Goal: Information Seeking & Learning: Learn about a topic

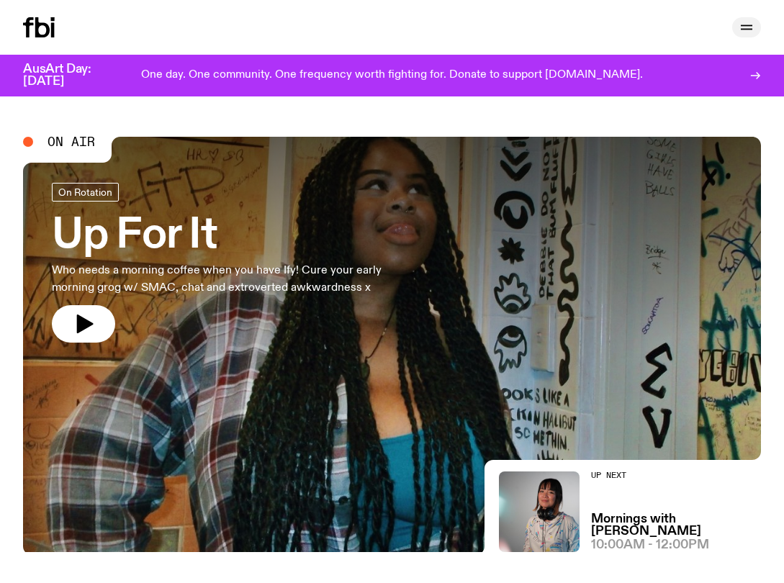
click at [738, 27] on button "button" at bounding box center [747, 27] width 29 height 20
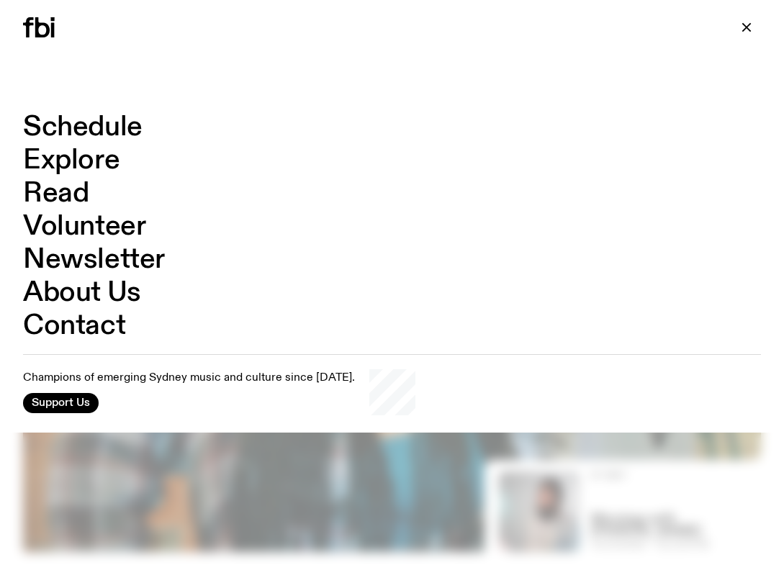
click at [58, 124] on link "Schedule" at bounding box center [83, 127] width 120 height 27
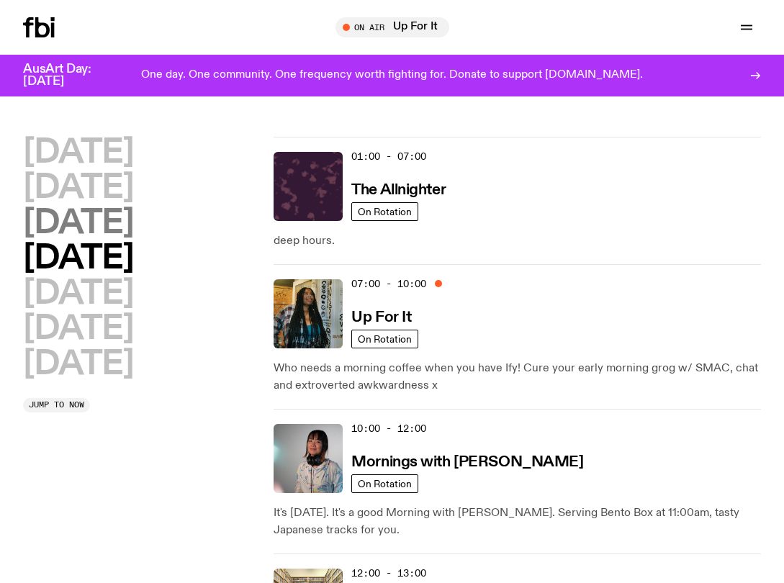
click at [133, 227] on h2 "[DATE]" at bounding box center [78, 223] width 110 height 32
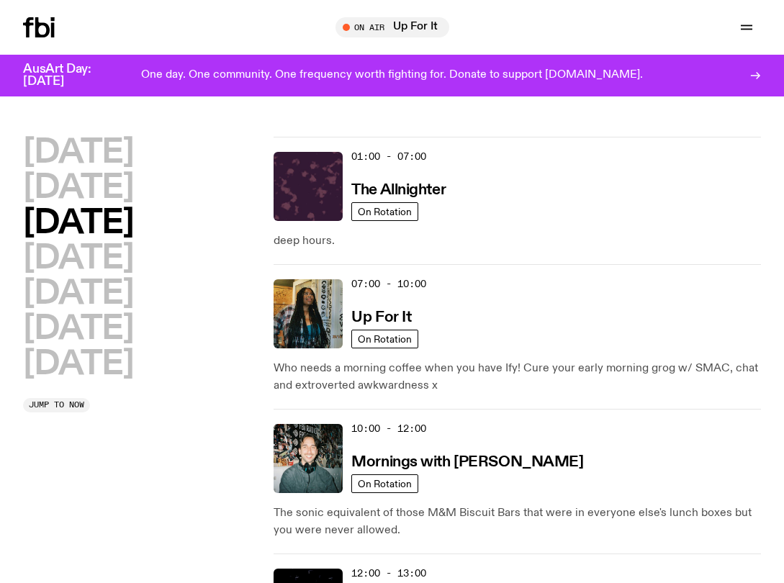
click at [133, 220] on h2 "[DATE]" at bounding box center [78, 223] width 110 height 32
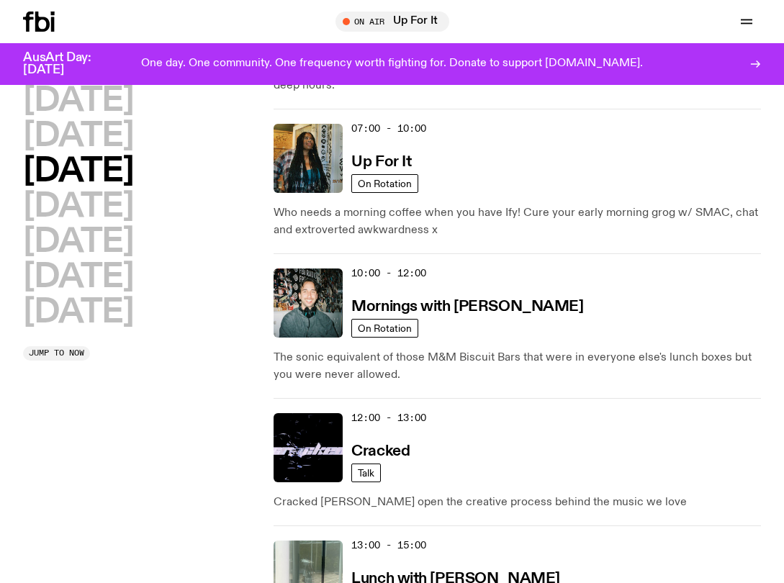
scroll to position [151, 0]
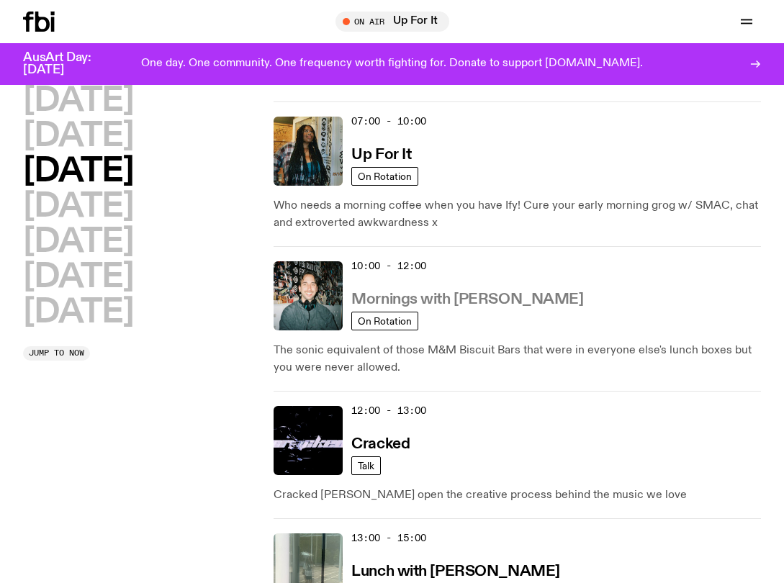
click at [451, 303] on h3 "Mornings with [PERSON_NAME]" at bounding box center [468, 299] width 232 height 15
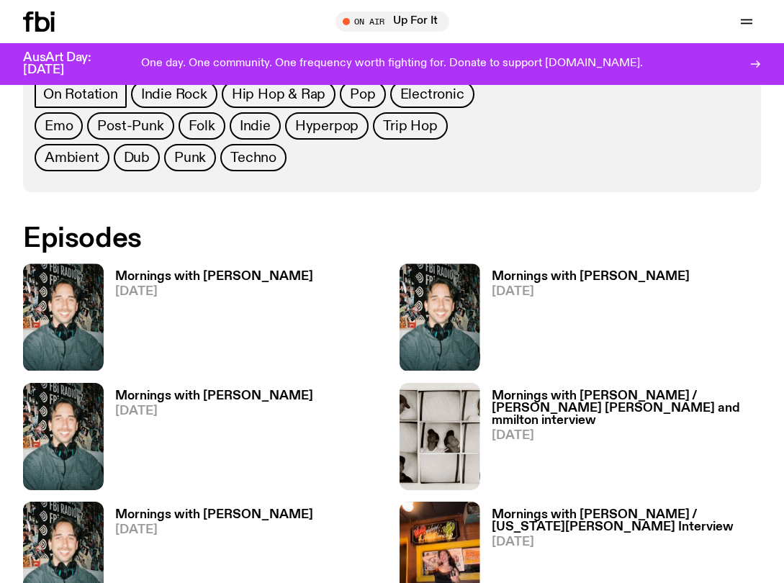
scroll to position [732, 0]
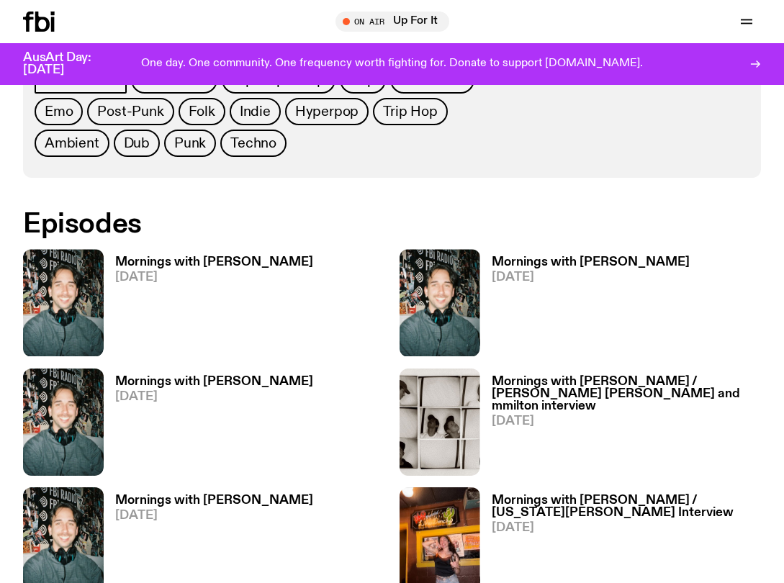
click at [149, 260] on h3 "Mornings with [PERSON_NAME]" at bounding box center [214, 262] width 198 height 12
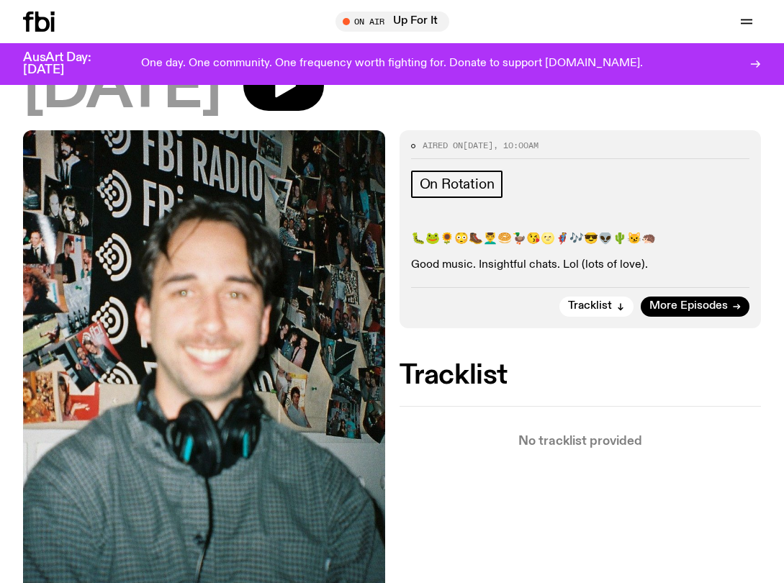
scroll to position [195, 0]
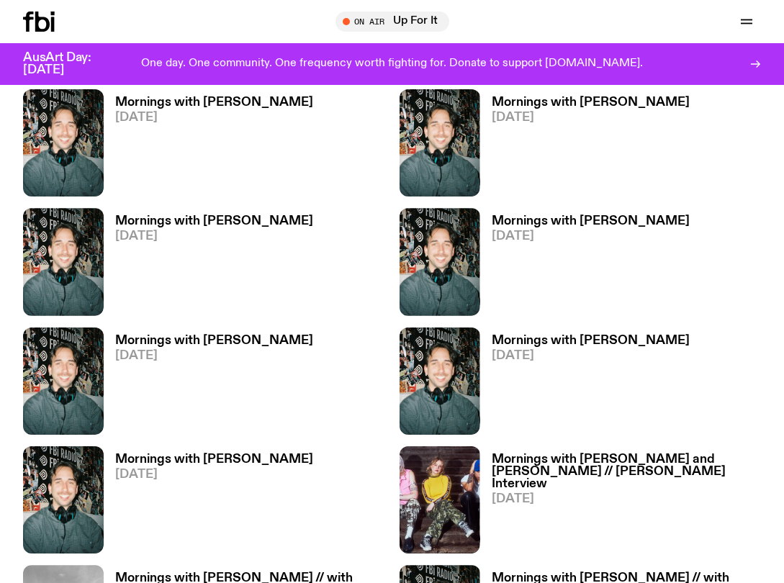
scroll to position [1400, 0]
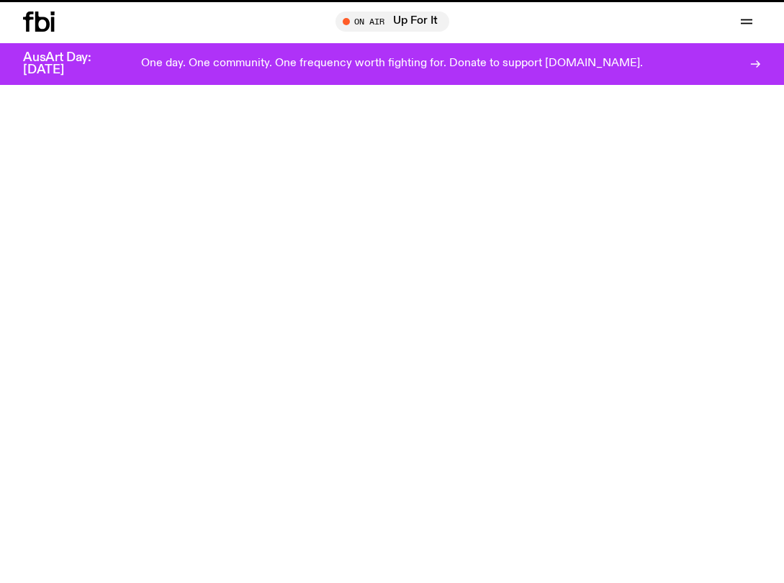
scroll to position [151, 0]
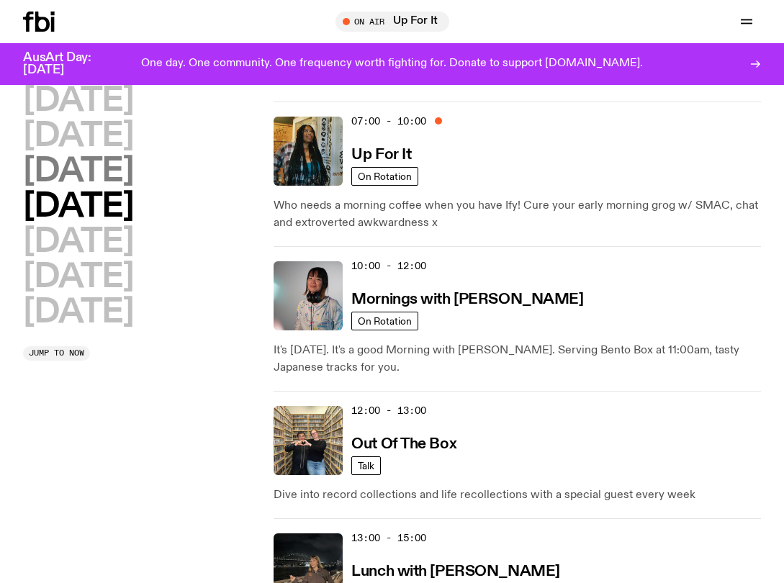
click at [133, 175] on h2 "[DATE]" at bounding box center [78, 172] width 110 height 32
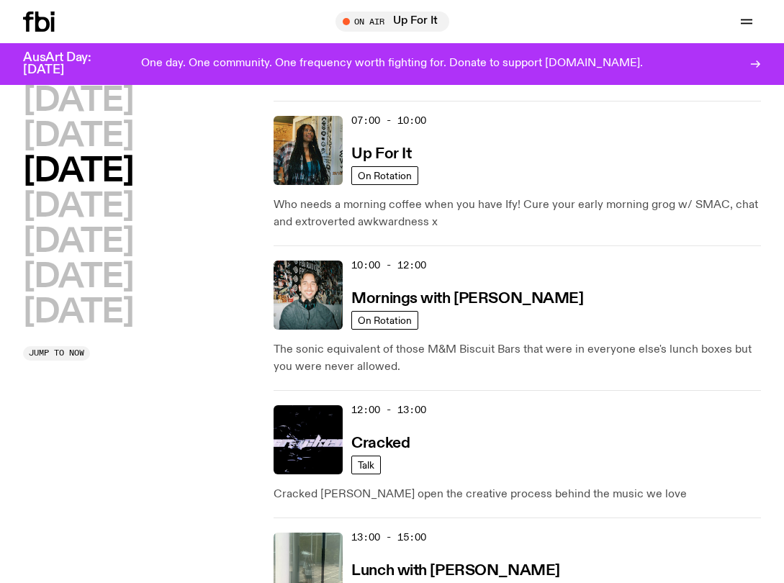
scroll to position [236, 0]
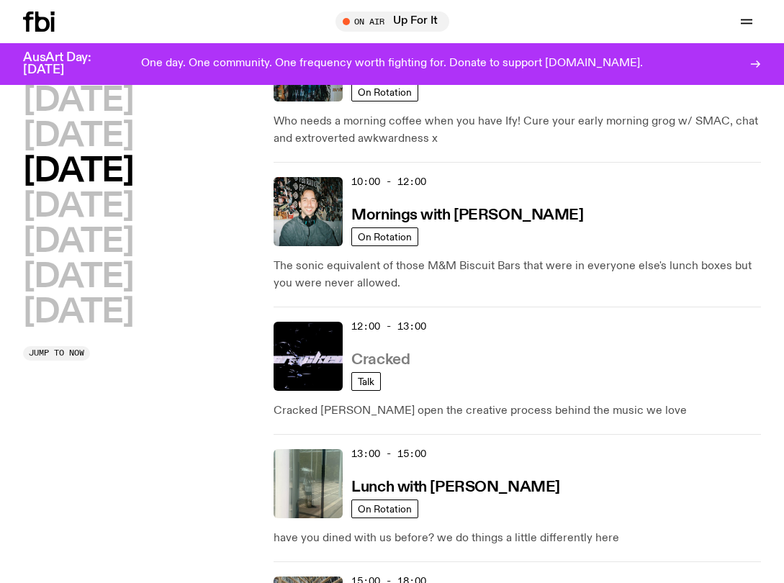
click at [398, 360] on h3 "Cracked" at bounding box center [381, 360] width 58 height 15
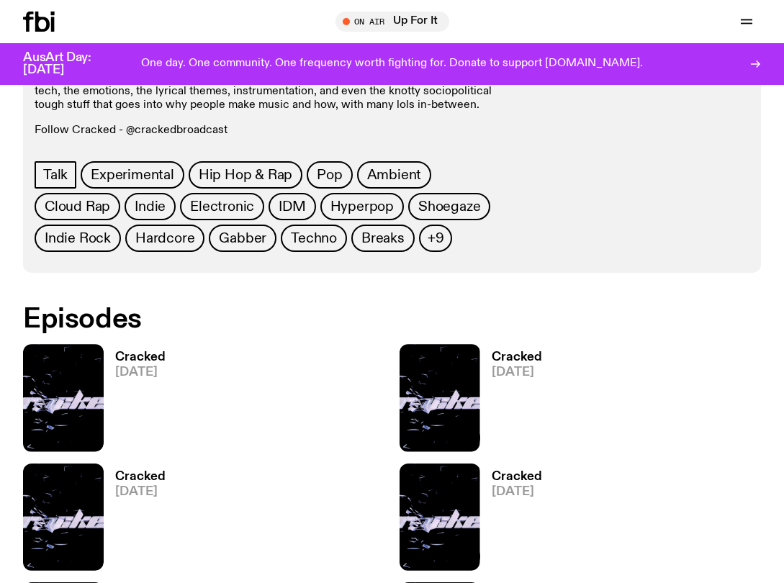
scroll to position [661, 0]
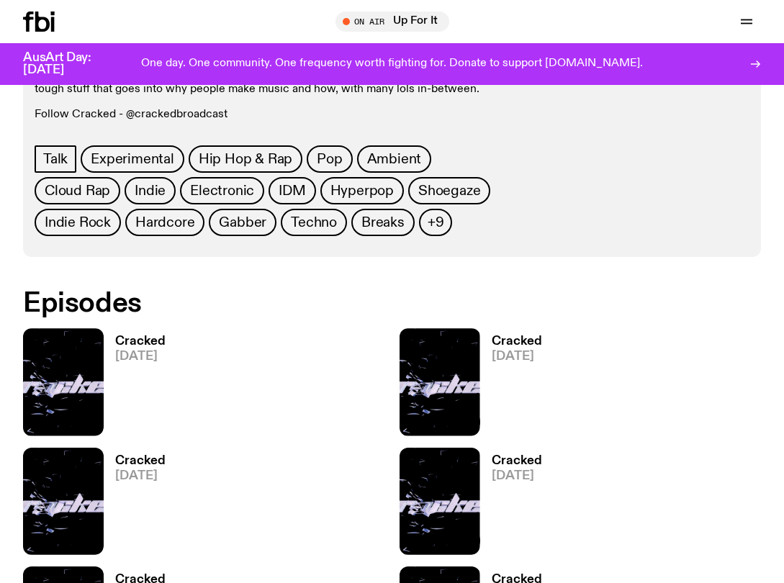
click at [140, 336] on h3 "Cracked" at bounding box center [140, 342] width 50 height 12
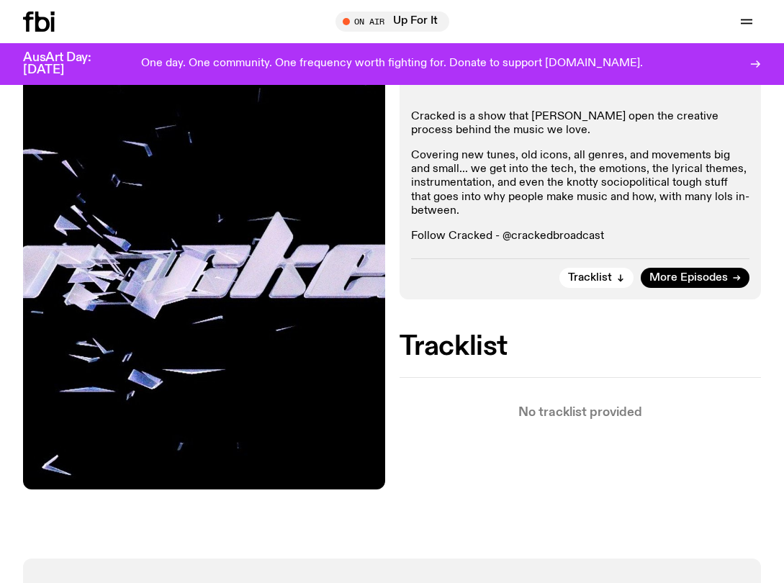
scroll to position [260, 0]
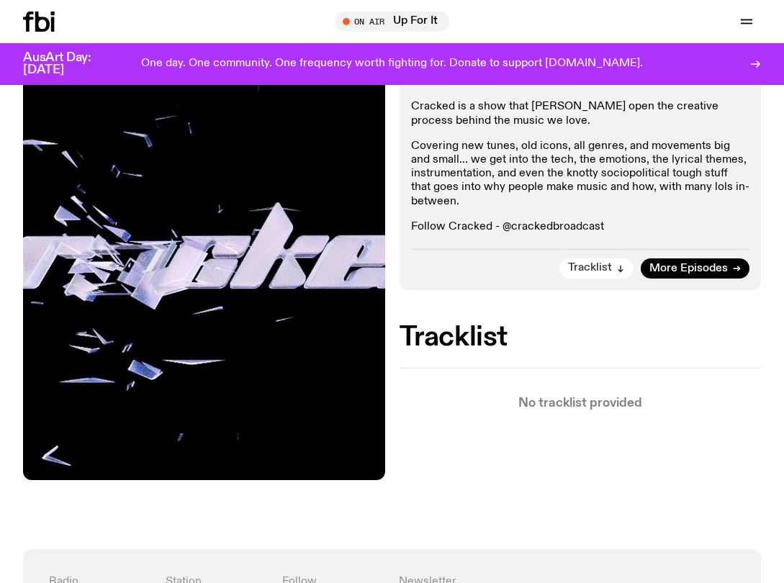
click at [603, 263] on span "Tracklist" at bounding box center [590, 268] width 44 height 11
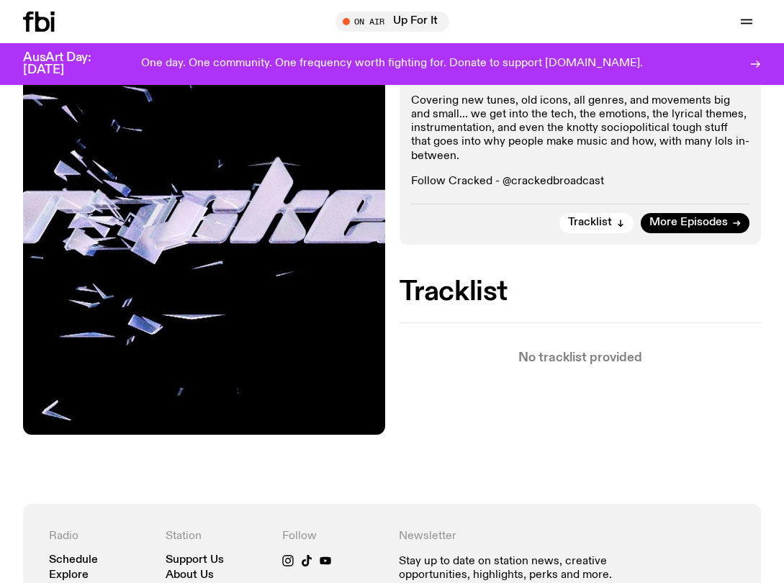
scroll to position [291, 0]
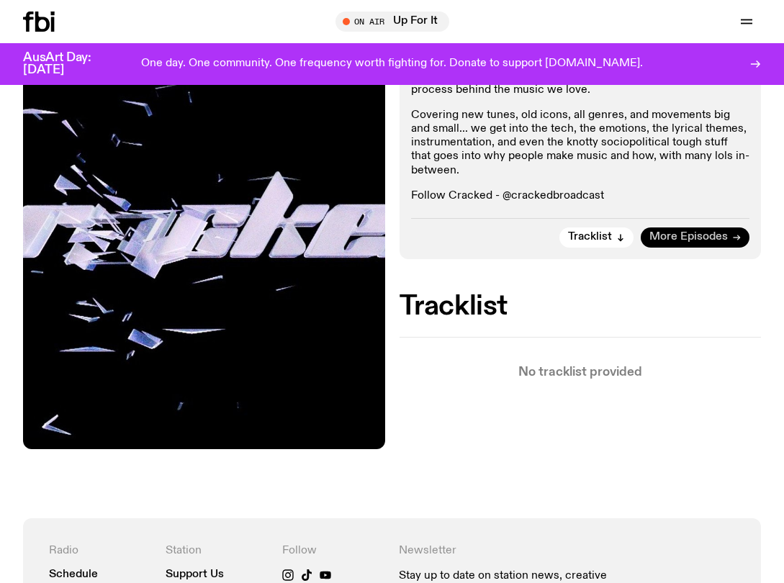
click at [723, 238] on span "More Episodes" at bounding box center [689, 237] width 79 height 11
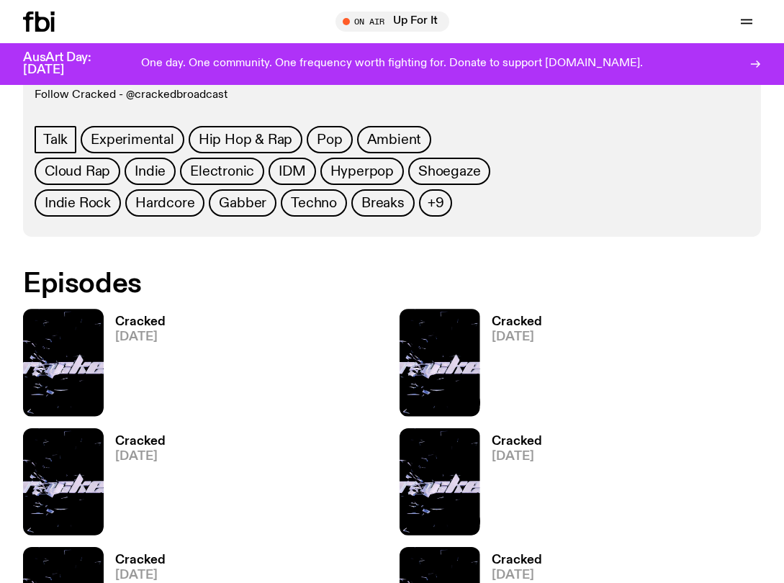
scroll to position [707, 0]
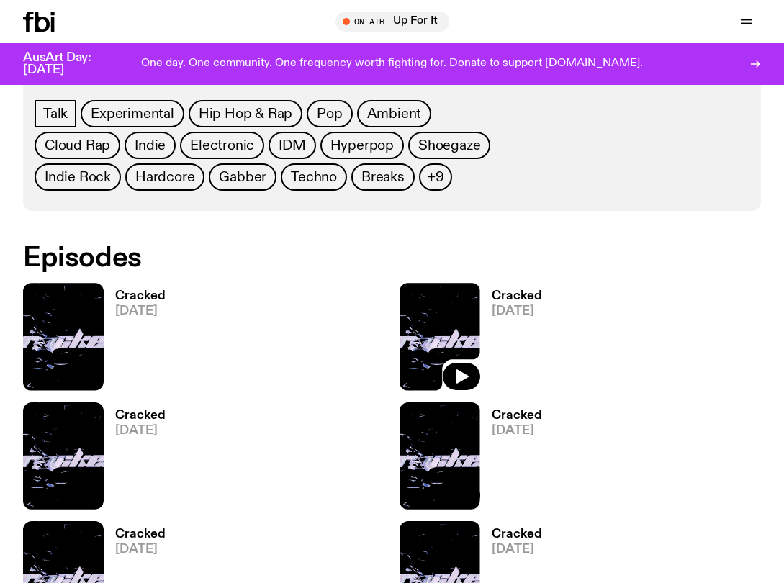
click at [459, 297] on img at bounding box center [440, 336] width 81 height 107
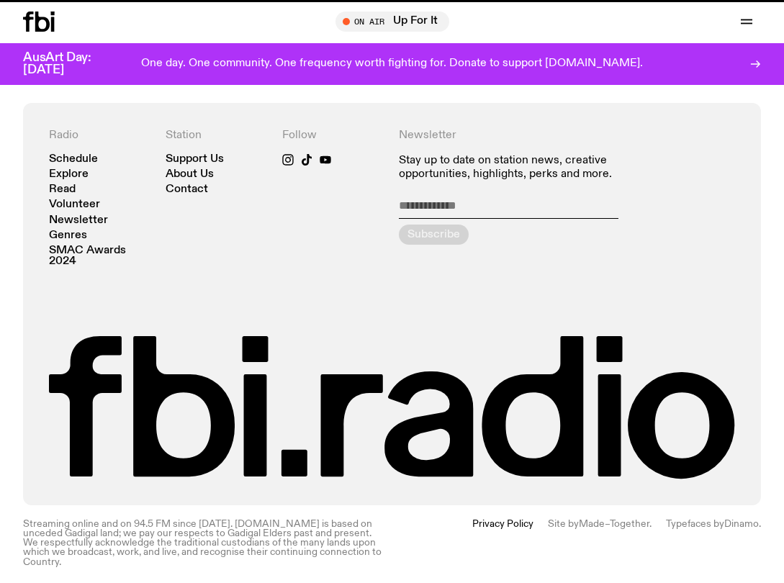
scroll to position [291, 0]
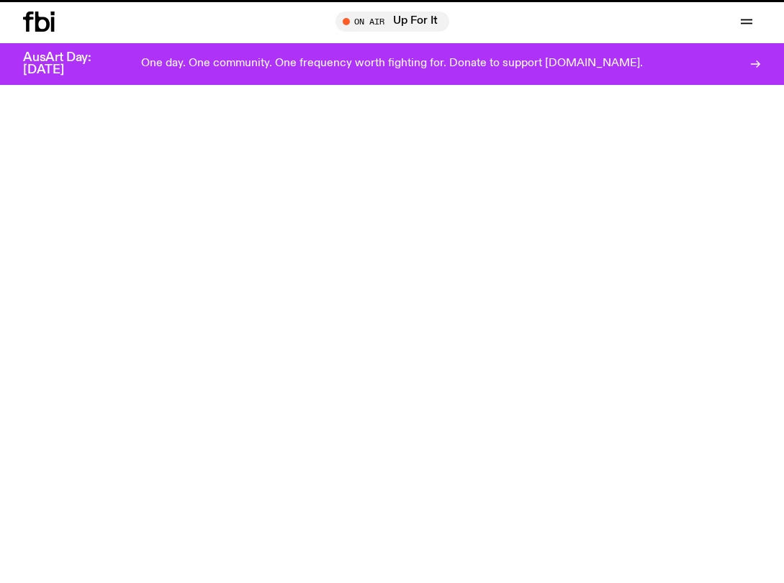
scroll to position [661, 0]
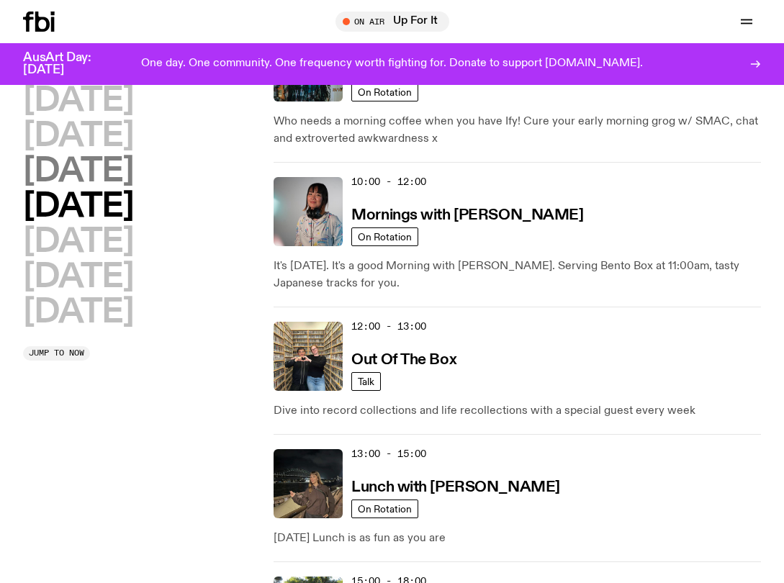
click at [71, 174] on h2 "[DATE]" at bounding box center [78, 172] width 110 height 32
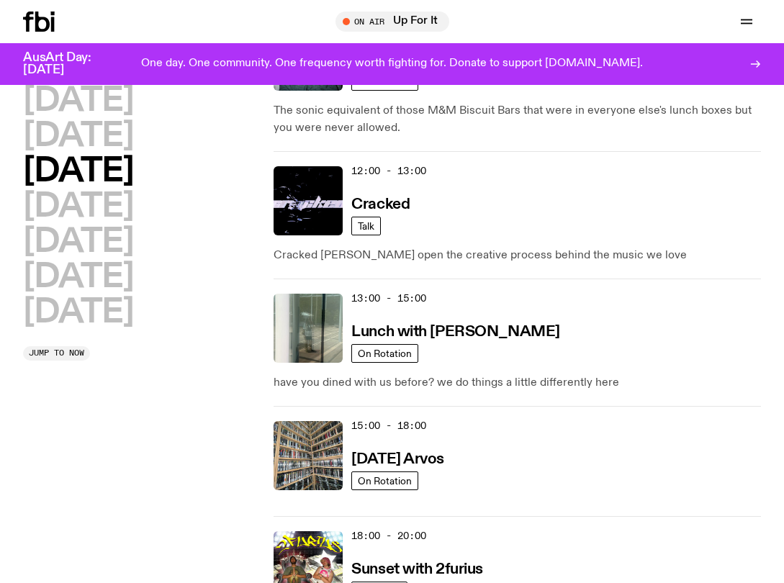
scroll to position [416, 0]
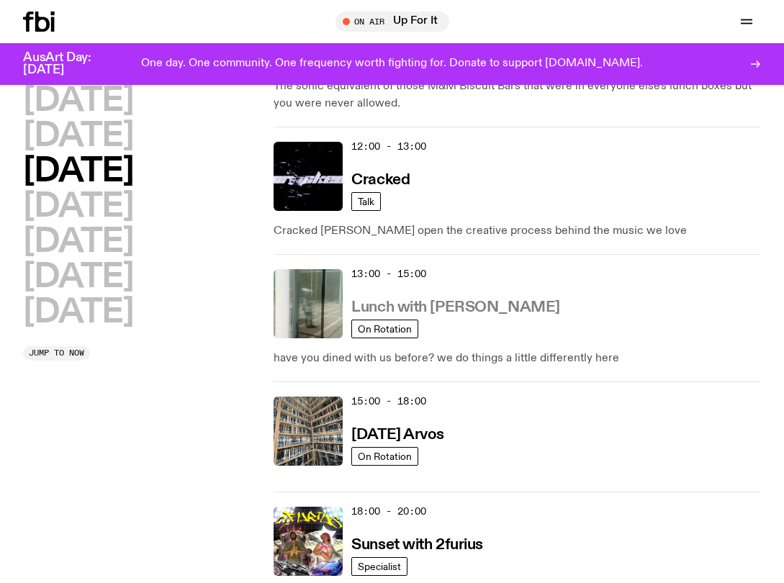
click at [445, 308] on h3 "Lunch with [PERSON_NAME]" at bounding box center [456, 307] width 208 height 15
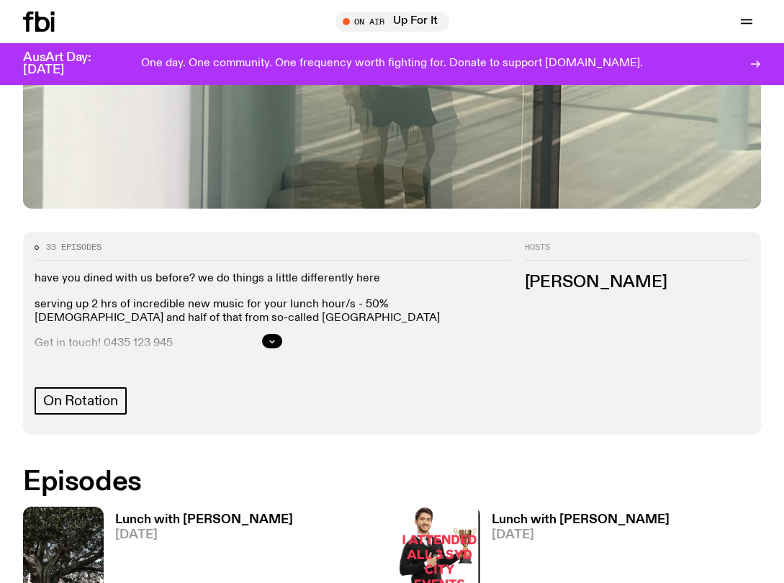
scroll to position [554, 0]
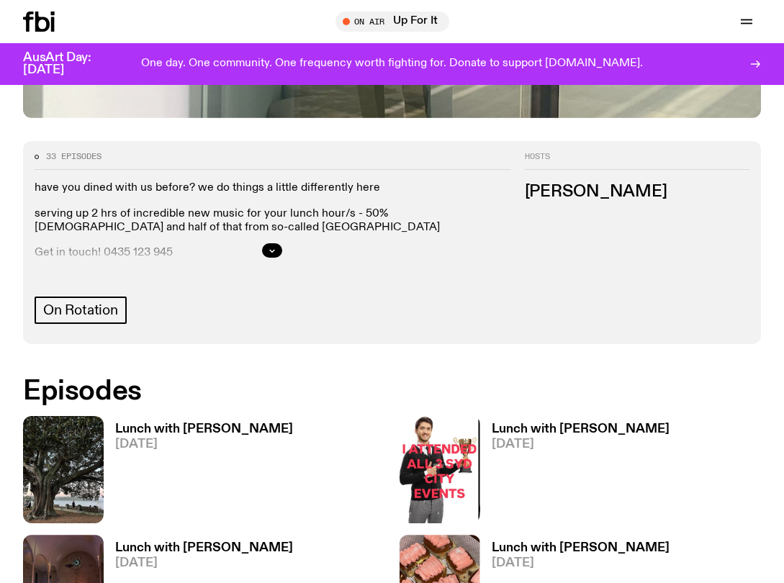
click at [214, 424] on h3 "Lunch with [PERSON_NAME]" at bounding box center [204, 430] width 178 height 12
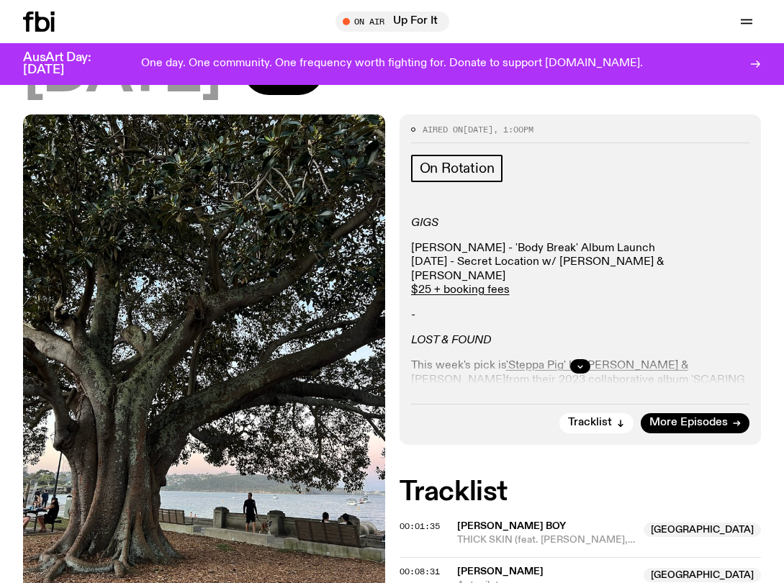
scroll to position [281, 0]
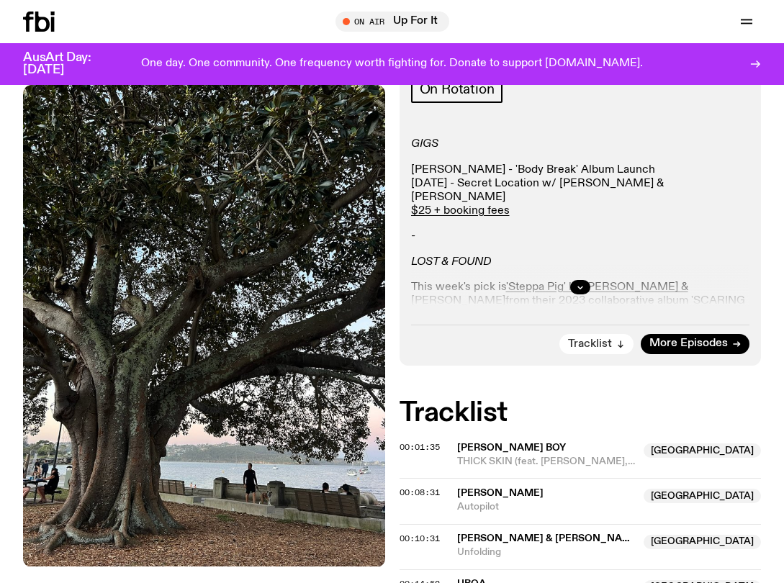
click at [614, 334] on button "Tracklist" at bounding box center [597, 344] width 74 height 20
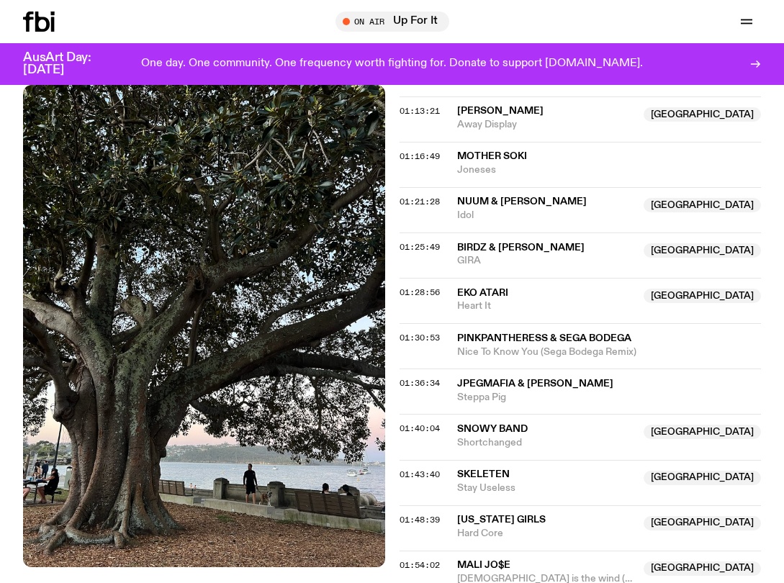
scroll to position [1343, 0]
